Goal: Check status

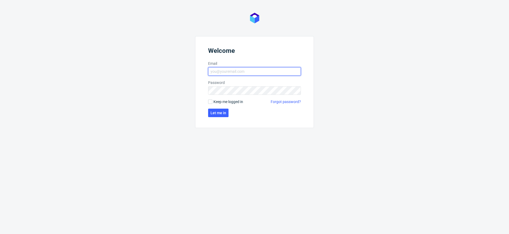
type input "[EMAIL_ADDRESS][PERSON_NAME][DOMAIN_NAME]"
click at [222, 102] on span "Keep me logged in" at bounding box center [228, 101] width 30 height 5
click at [212, 102] on input "Keep me logged in" at bounding box center [210, 101] width 4 height 4
checkbox input "true"
click at [218, 114] on span "Let me in" at bounding box center [218, 113] width 16 height 4
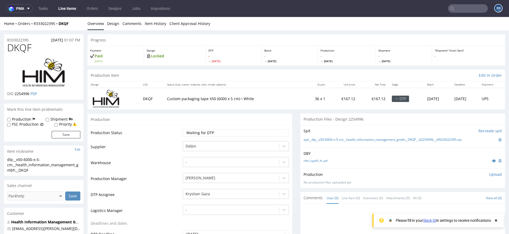
drag, startPoint x: 171, startPoint y: 114, endPoint x: 234, endPoint y: 115, distance: 62.8
click at [231, 115] on div "Production" at bounding box center [189, 119] width 205 height 12
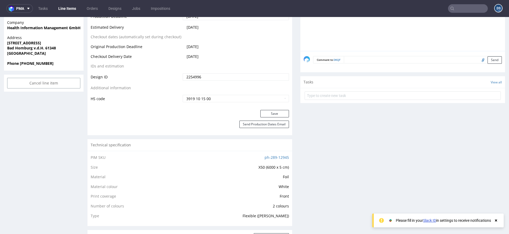
scroll to position [255, 0]
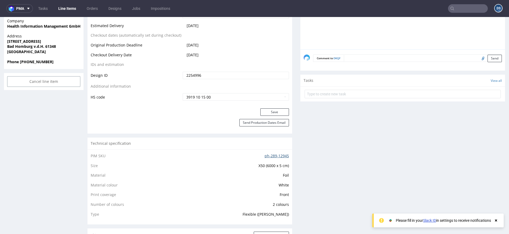
click at [270, 155] on link "ph-289-12945" at bounding box center [277, 155] width 24 height 5
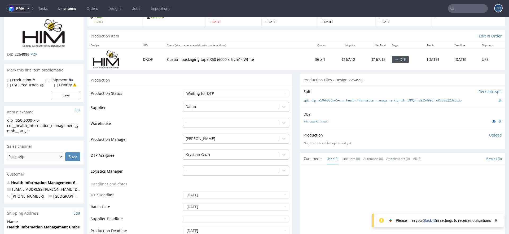
scroll to position [0, 0]
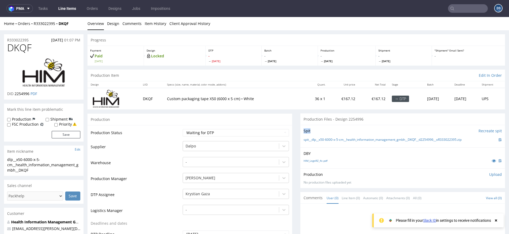
drag, startPoint x: 324, startPoint y: 130, endPoint x: 295, endPoint y: 130, distance: 29.2
click at [350, 130] on div "Spit Recreate spit" at bounding box center [403, 130] width 198 height 5
